Goal: Task Accomplishment & Management: Manage account settings

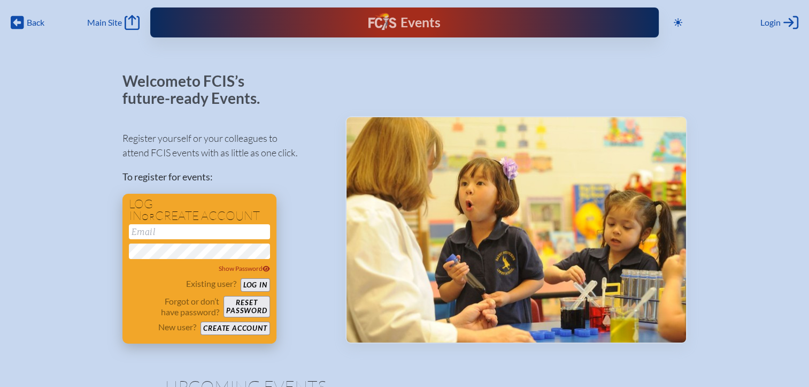
type input "[EMAIL_ADDRESS][DOMAIN_NAME]"
click at [257, 286] on button "Log in" at bounding box center [255, 284] width 29 height 13
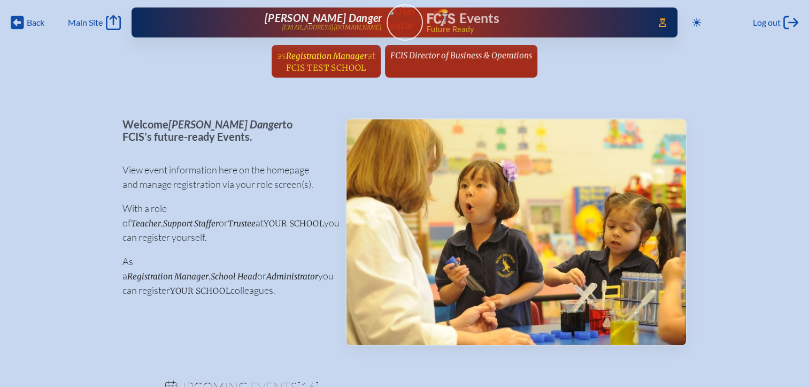
click at [358, 58] on span "Registration Manager" at bounding box center [326, 56] width 81 height 10
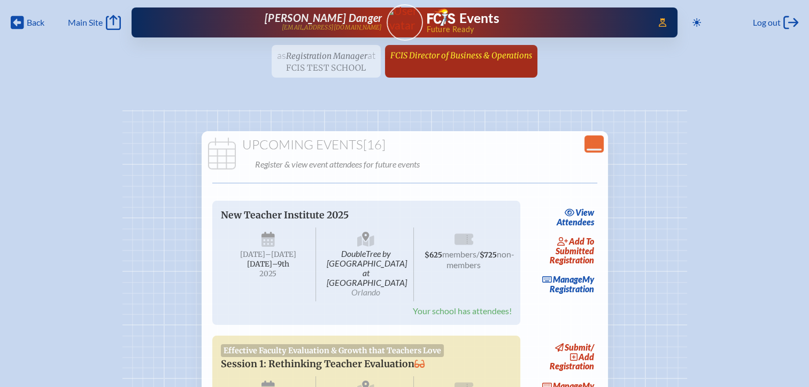
click at [466, 65] on li "FCIS Director of Business & Operations since [DATE]" at bounding box center [461, 61] width 152 height 33
click at [475, 58] on span "FCIS Director of Business & Operations" at bounding box center [462, 55] width 142 height 10
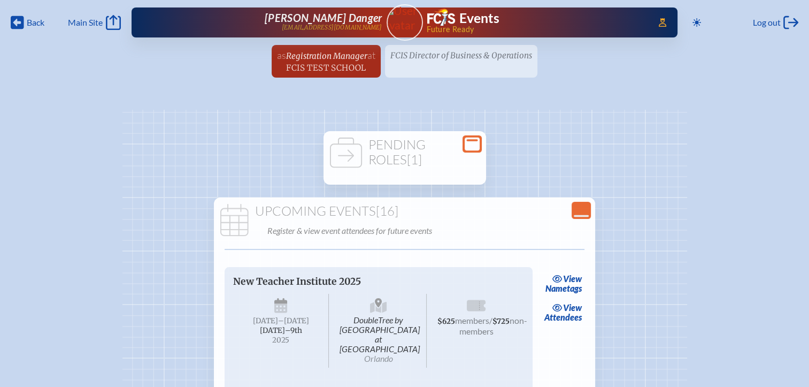
click at [471, 144] on icon at bounding box center [472, 143] width 15 height 13
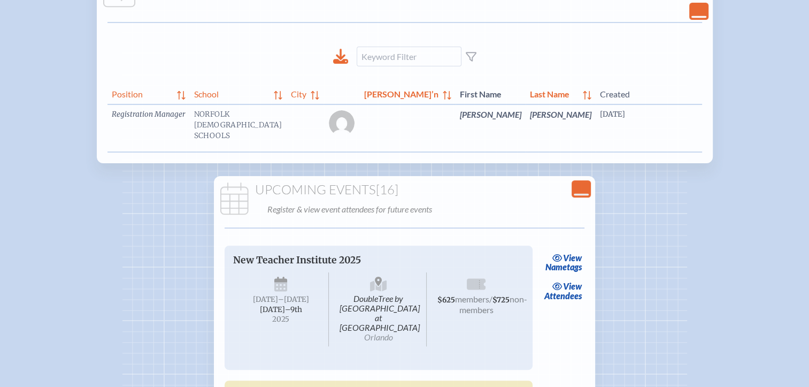
scroll to position [0, 52]
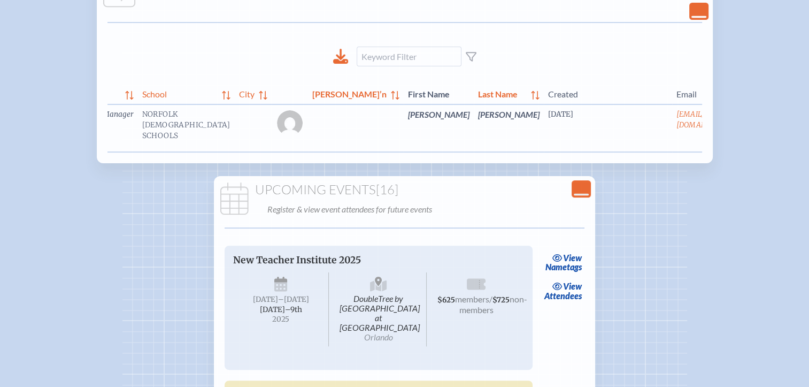
click at [747, 135] on link "edit Person’s Details" at bounding box center [765, 130] width 36 height 34
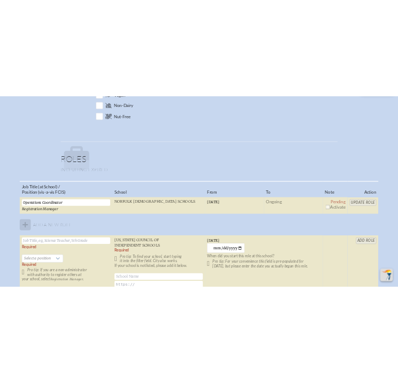
scroll to position [642, 0]
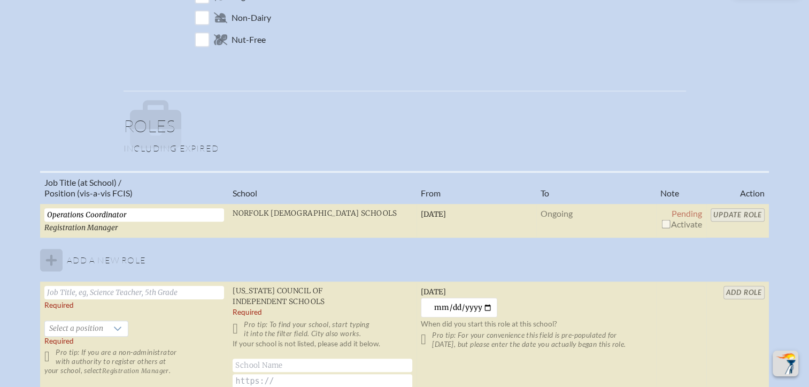
click at [667, 221] on input "checkbox" at bounding box center [666, 223] width 9 height 9
checkbox input "true"
click at [728, 215] on input "Update Role" at bounding box center [738, 214] width 54 height 13
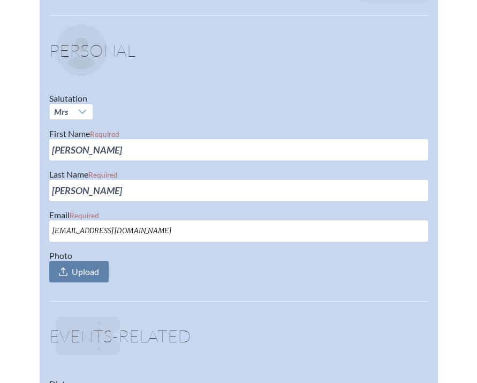
scroll to position [0, 8]
